Goal: Task Accomplishment & Management: Manage account settings

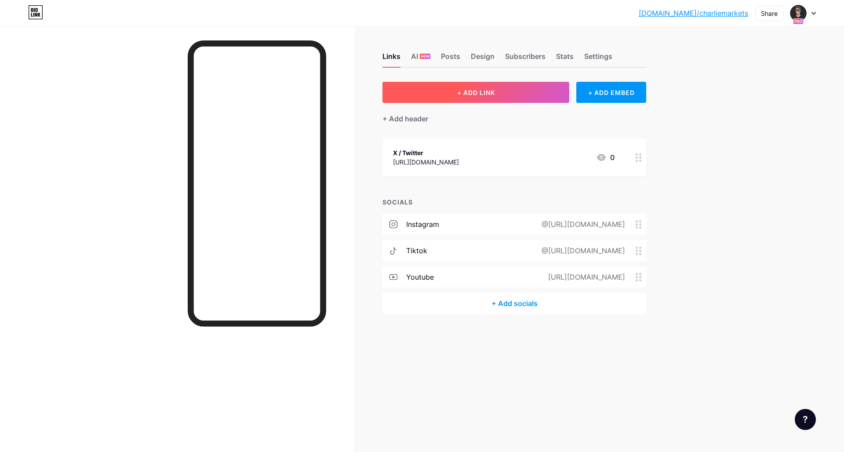
click at [485, 93] on span "+ ADD LINK" at bounding box center [476, 92] width 38 height 7
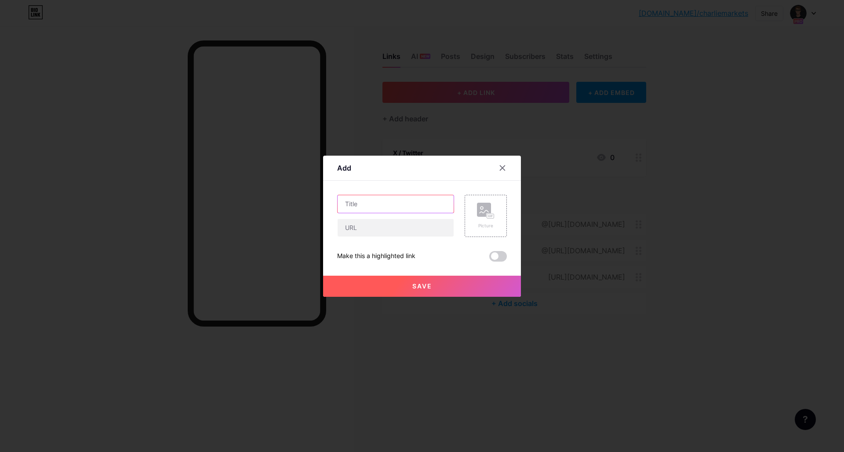
click at [372, 203] on input "text" at bounding box center [396, 204] width 116 height 18
type input "Join My Discord"
click at [392, 193] on div "Content YouTube Play YouTube video without leaving your page. ADD Vimeo Play Vi…" at bounding box center [422, 221] width 170 height 81
click at [374, 231] on input "text" at bounding box center [396, 228] width 116 height 18
paste input "[URL][DOMAIN_NAME]"
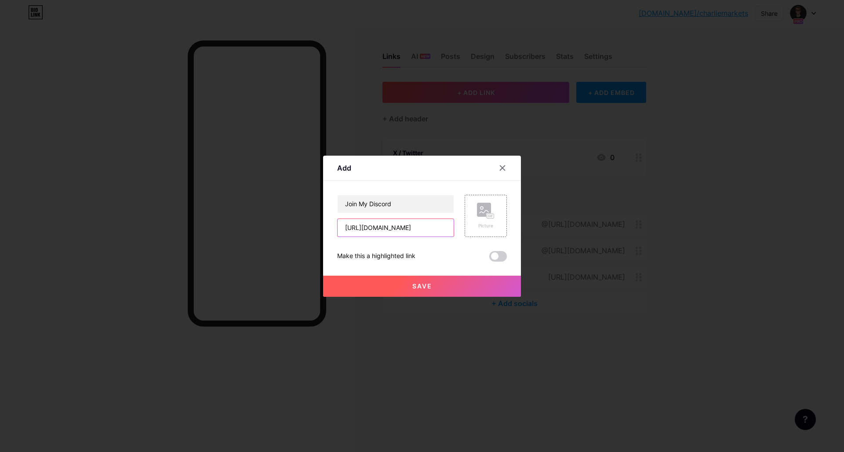
type input "[URL][DOMAIN_NAME]"
click at [461, 282] on button "Save" at bounding box center [422, 286] width 198 height 21
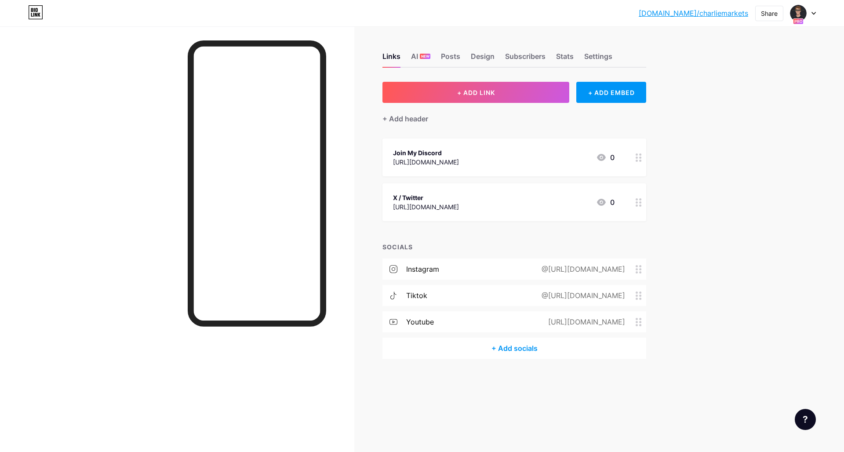
click at [425, 195] on div "X / Twitter" at bounding box center [426, 197] width 66 height 9
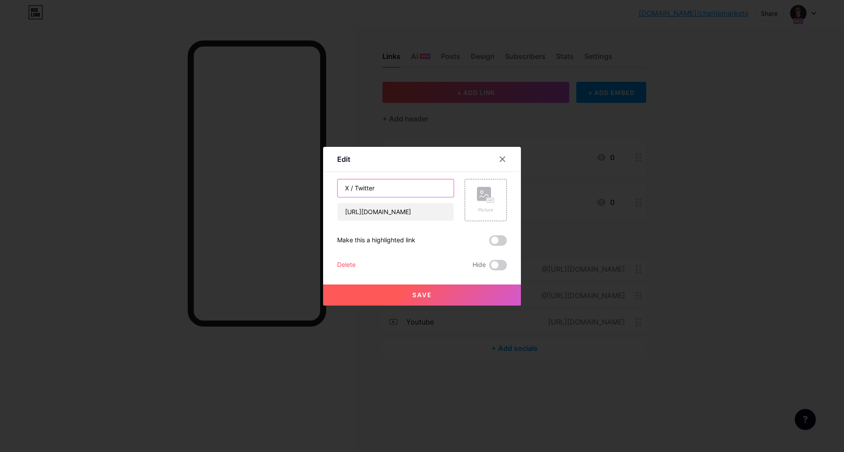
drag, startPoint x: 376, startPoint y: 191, endPoint x: 341, endPoint y: 189, distance: 34.8
click at [341, 189] on input "X / Twitter" at bounding box center [396, 188] width 116 height 18
type input "Follow me on X"
click at [434, 294] on button "Save" at bounding box center [422, 294] width 198 height 21
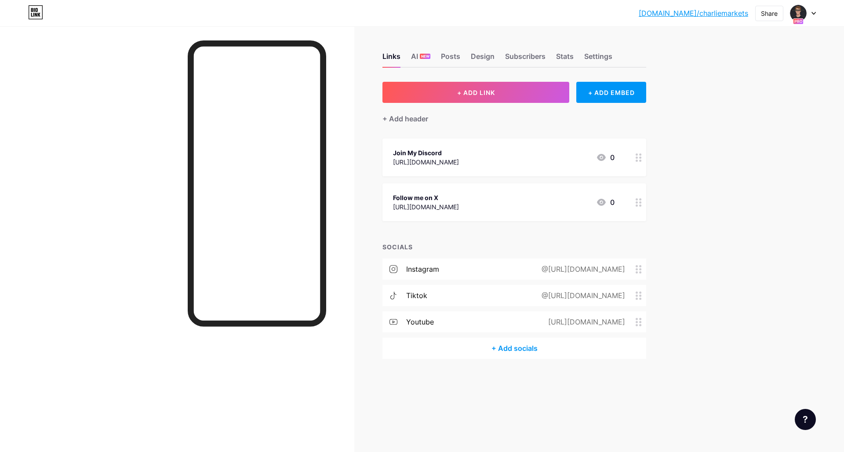
click at [438, 157] on div "[URL][DOMAIN_NAME]" at bounding box center [426, 161] width 66 height 9
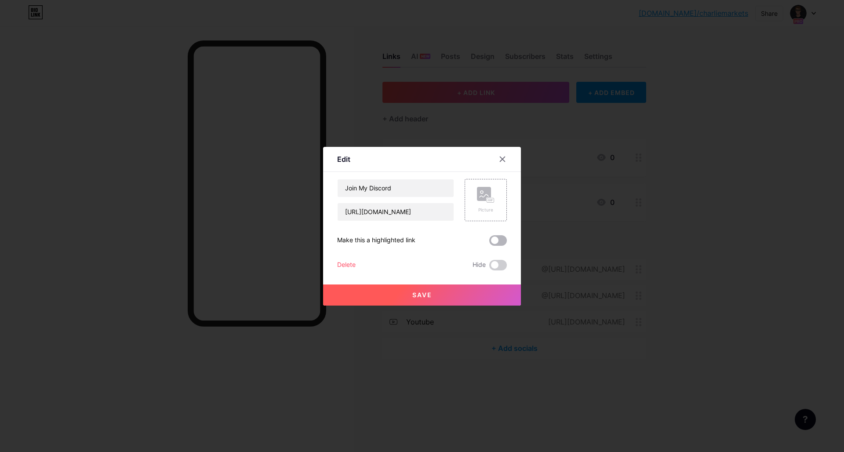
click at [500, 238] on span at bounding box center [498, 240] width 18 height 11
click at [489, 243] on input "checkbox" at bounding box center [489, 243] width 0 height 0
click at [454, 288] on button "Save" at bounding box center [422, 294] width 198 height 21
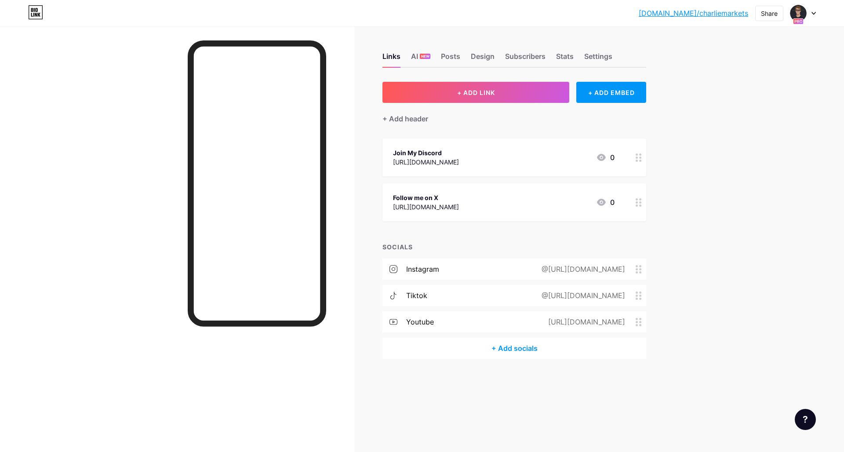
click at [516, 157] on div "Join My Discord [URL][DOMAIN_NAME] 0" at bounding box center [504, 157] width 222 height 20
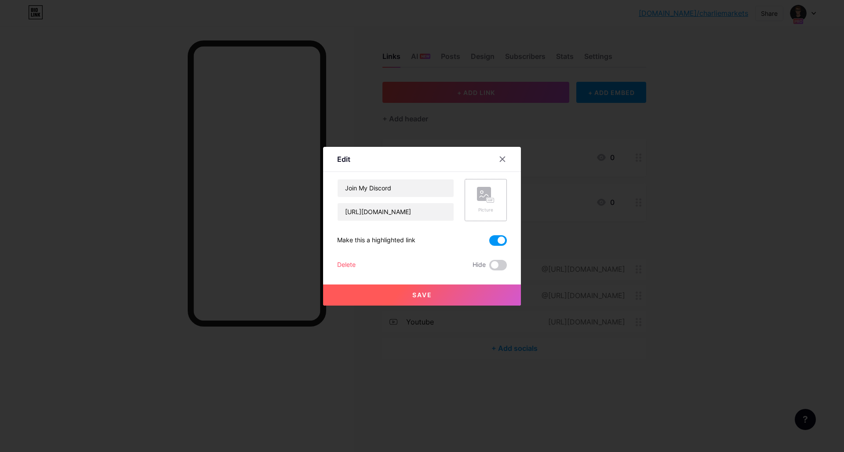
click at [490, 196] on rect at bounding box center [484, 194] width 14 height 14
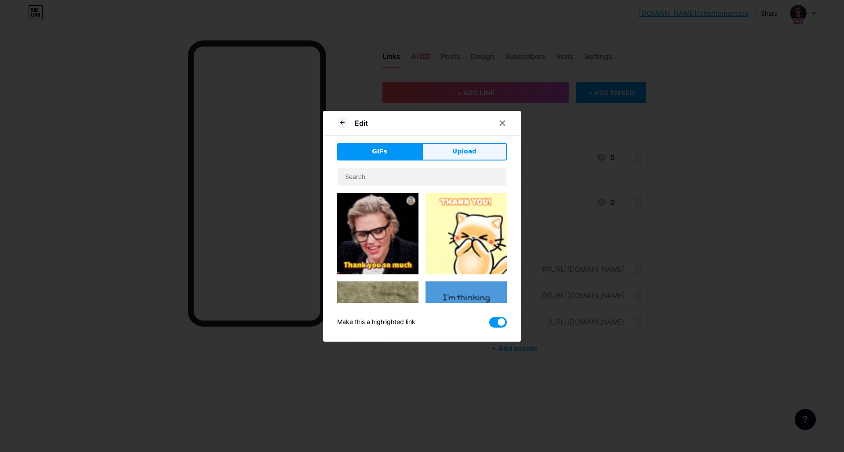
click at [465, 153] on span "Upload" at bounding box center [464, 151] width 24 height 9
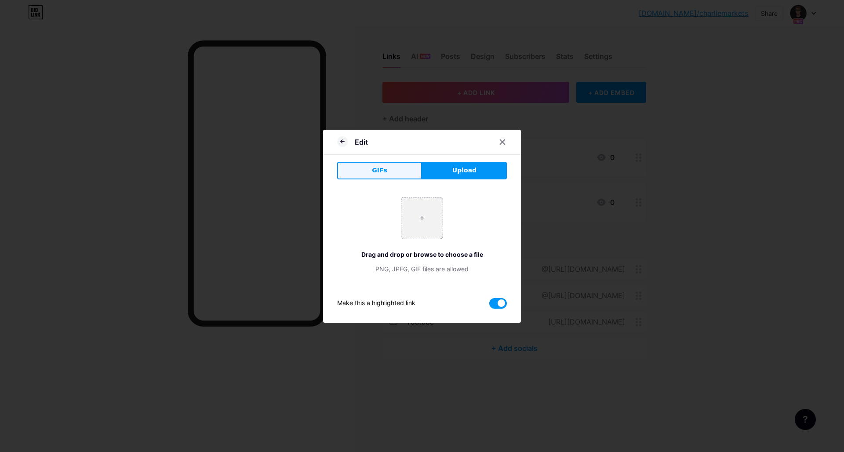
click at [396, 163] on button "GIFs" at bounding box center [379, 171] width 85 height 18
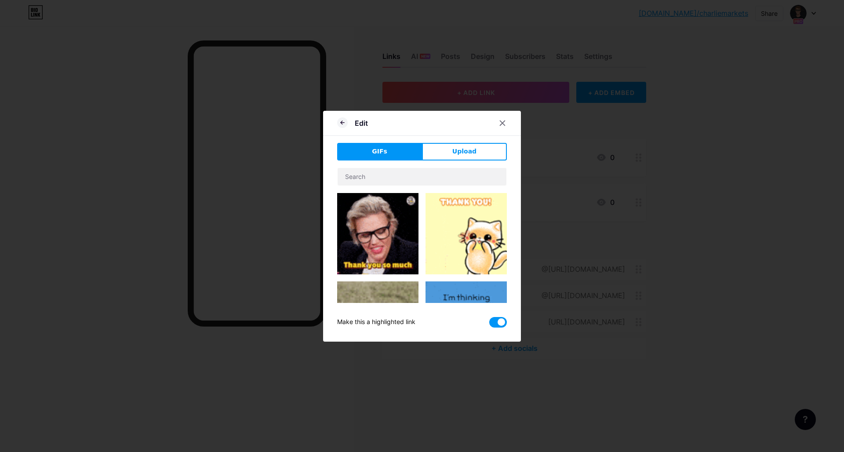
click at [396, 168] on input "text" at bounding box center [422, 177] width 169 height 18
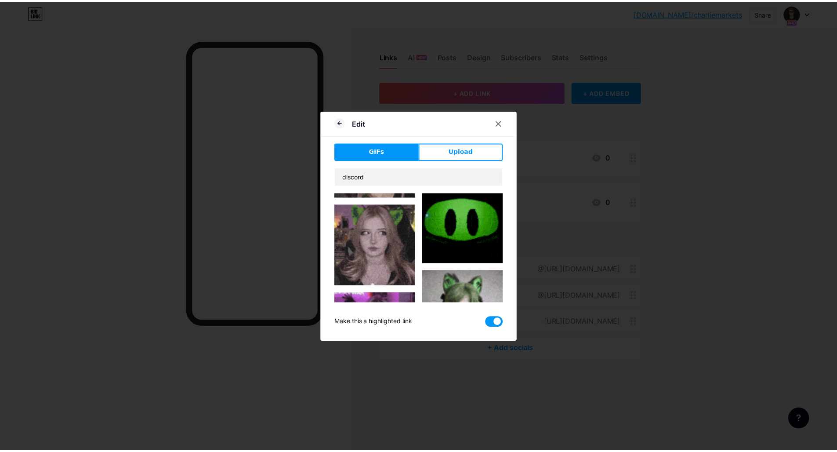
scroll to position [555, 0]
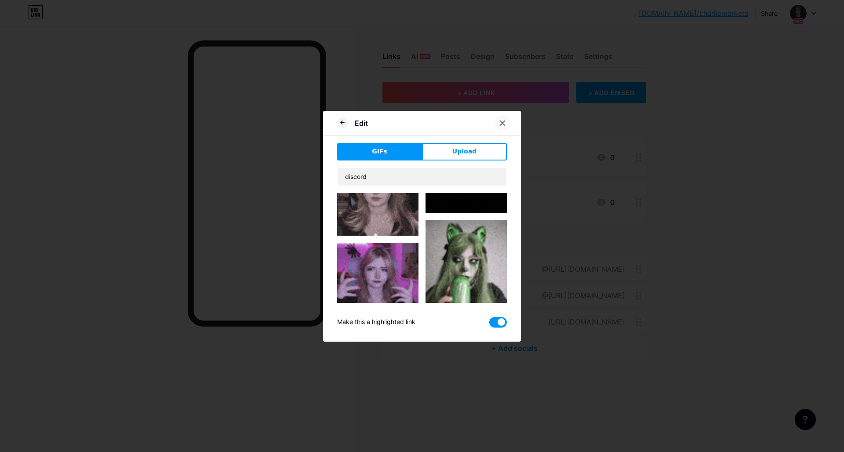
type input "discord"
click at [503, 128] on div at bounding box center [502, 123] width 16 height 16
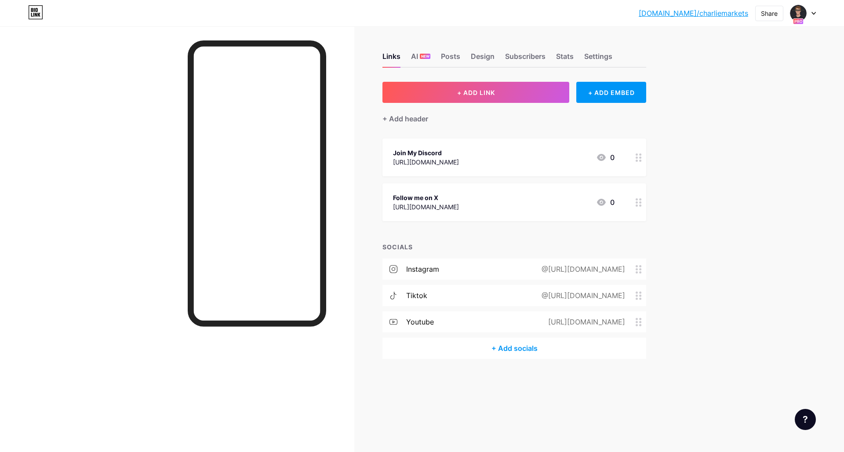
click at [692, 158] on div "[DOMAIN_NAME]/charli... [DOMAIN_NAME]/charliemarkets Share Switch accounts Char…" at bounding box center [422, 226] width 844 height 452
click at [593, 57] on div "Settings" at bounding box center [598, 59] width 28 height 16
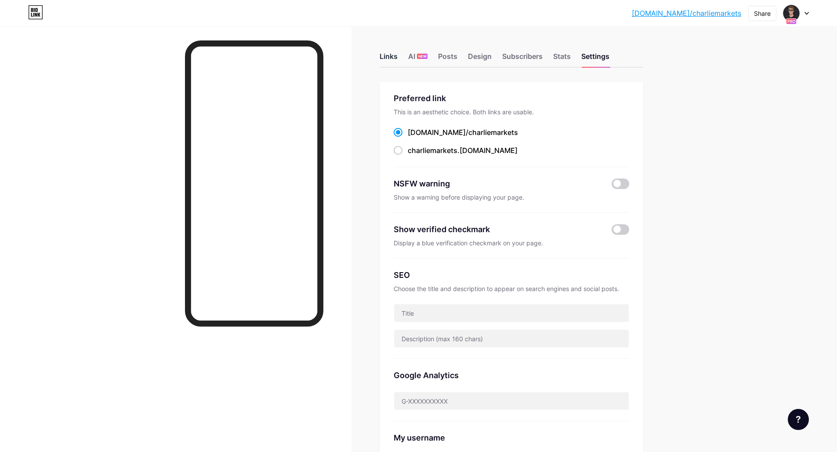
click at [394, 55] on div "Links" at bounding box center [389, 59] width 18 height 16
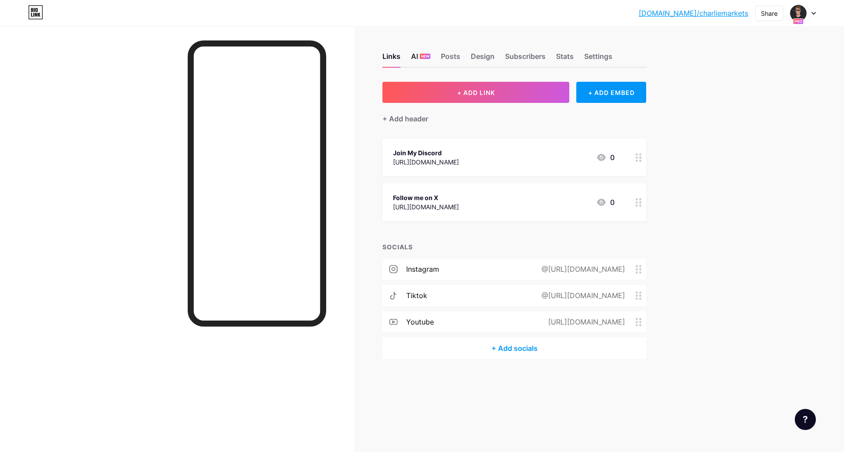
click at [416, 54] on div "AI NEW" at bounding box center [420, 59] width 19 height 16
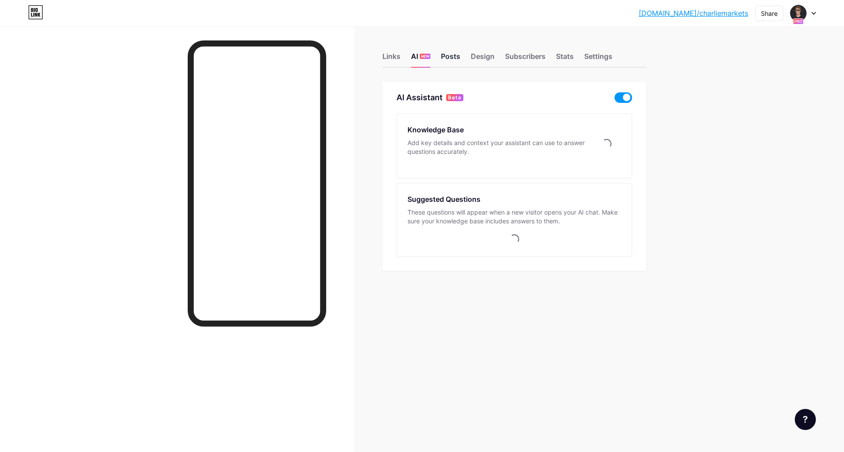
click at [448, 55] on div "Posts" at bounding box center [450, 59] width 19 height 16
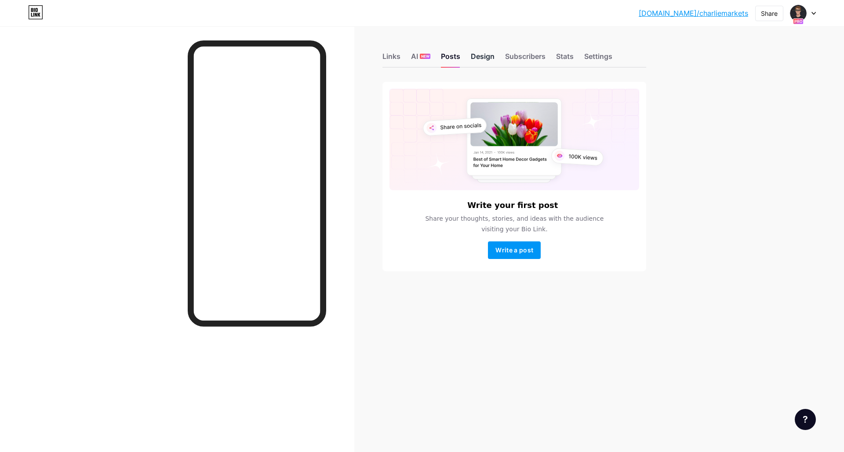
click at [476, 56] on div "Design" at bounding box center [483, 59] width 24 height 16
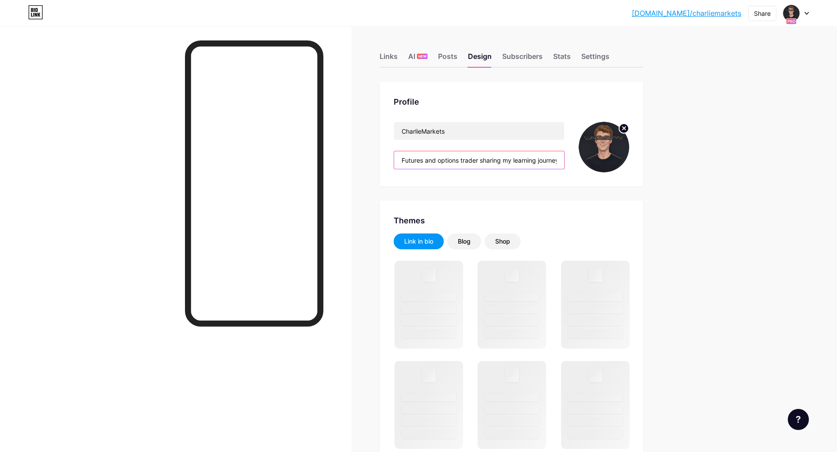
click at [482, 157] on input "Futures and options trader sharing my learning journey." at bounding box center [479, 160] width 170 height 18
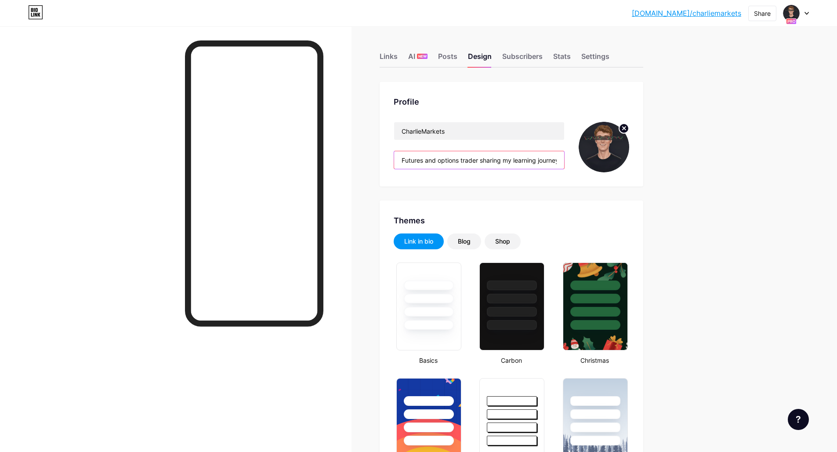
click at [501, 161] on input "Futures and options trader sharing my learning journey." at bounding box center [479, 160] width 170 height 18
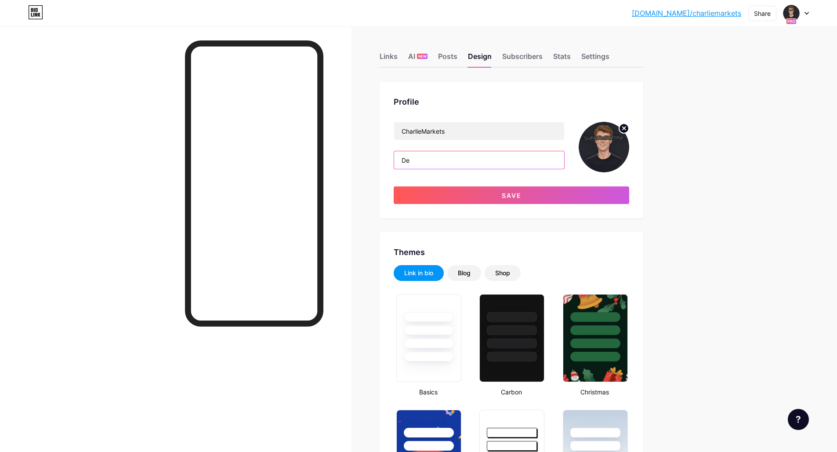
type input "D"
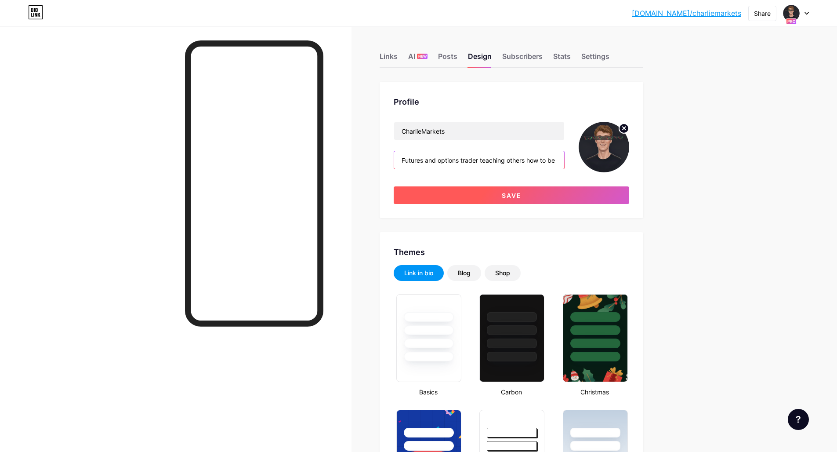
type input "Futures and options trader teaching others how to be financially free."
click at [511, 199] on span "Save" at bounding box center [512, 195] width 20 height 7
